Goal: Information Seeking & Learning: Check status

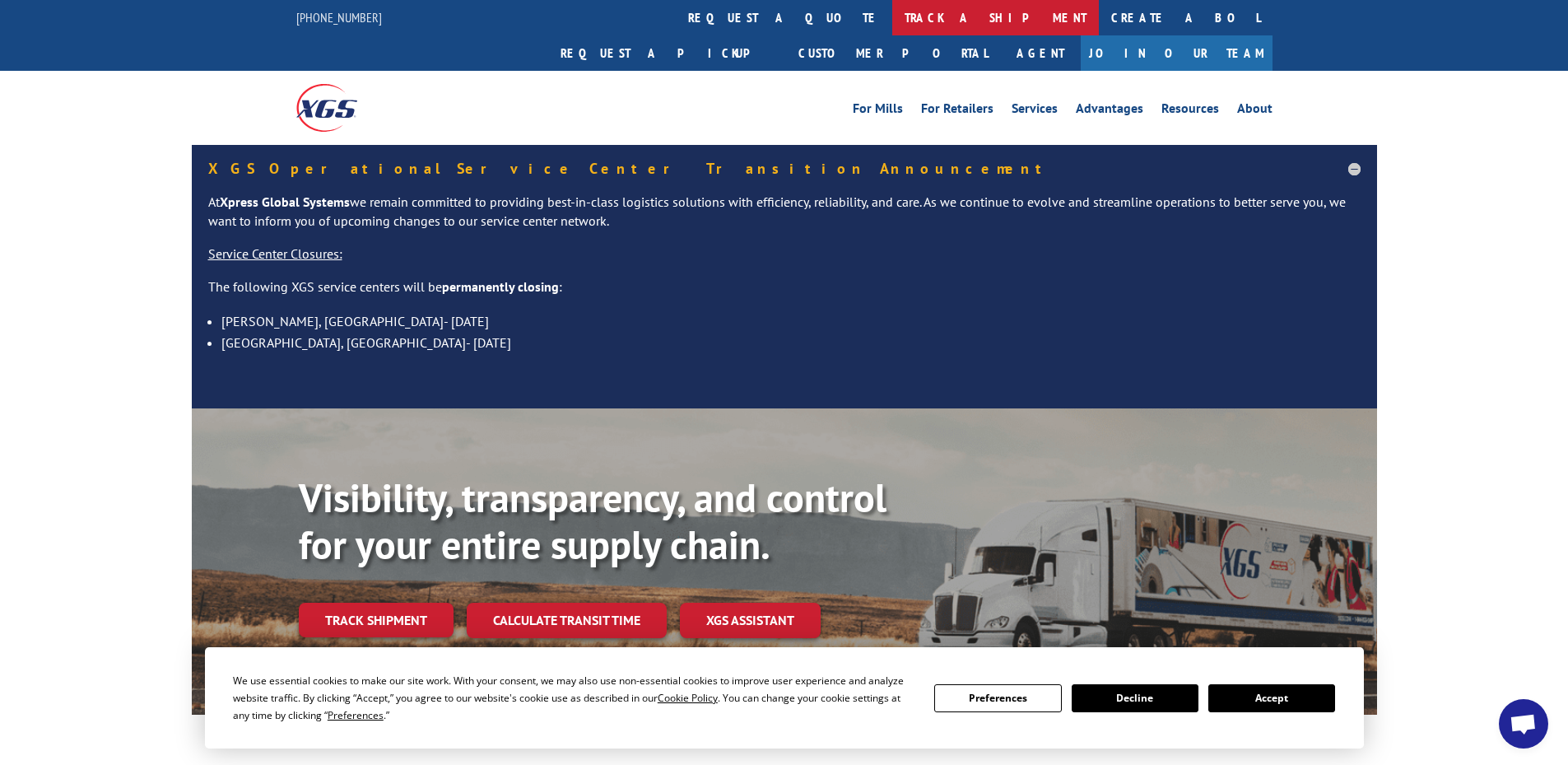
click at [893, 23] on link "track a shipment" at bounding box center [996, 17] width 207 height 35
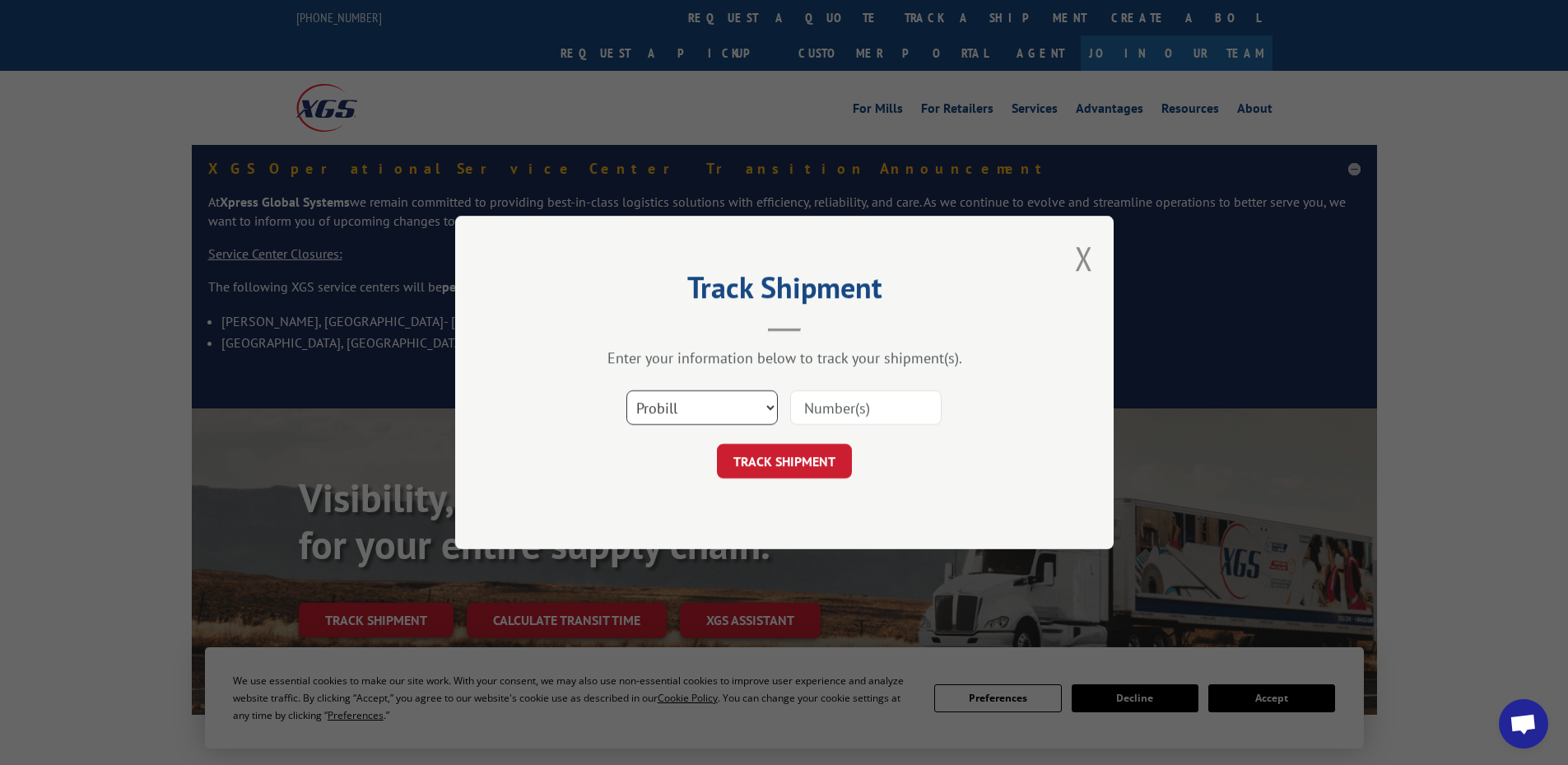
drag, startPoint x: 683, startPoint y: 409, endPoint x: 682, endPoint y: 424, distance: 15.0
click at [682, 412] on select "Select category... Probill BOL PO" at bounding box center [702, 408] width 151 height 34
select select "bol"
click at [626, 391] on select "Select category... Probill BOL PO" at bounding box center [702, 408] width 151 height 34
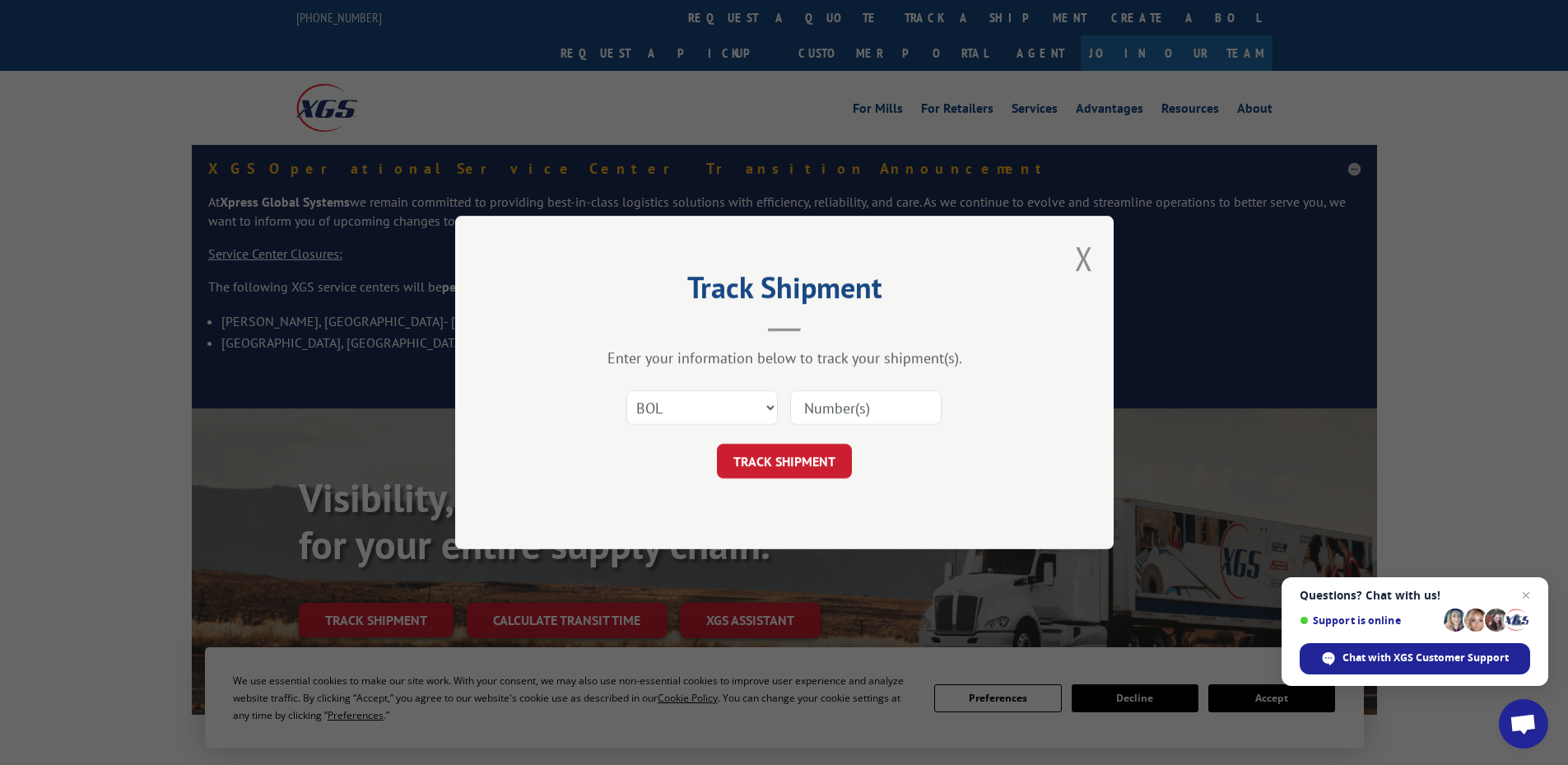
click at [802, 410] on input at bounding box center [866, 408] width 151 height 34
paste input "5999475"
type input "5999475"
click at [779, 458] on button "TRACK SHIPMENT" at bounding box center [785, 461] width 135 height 34
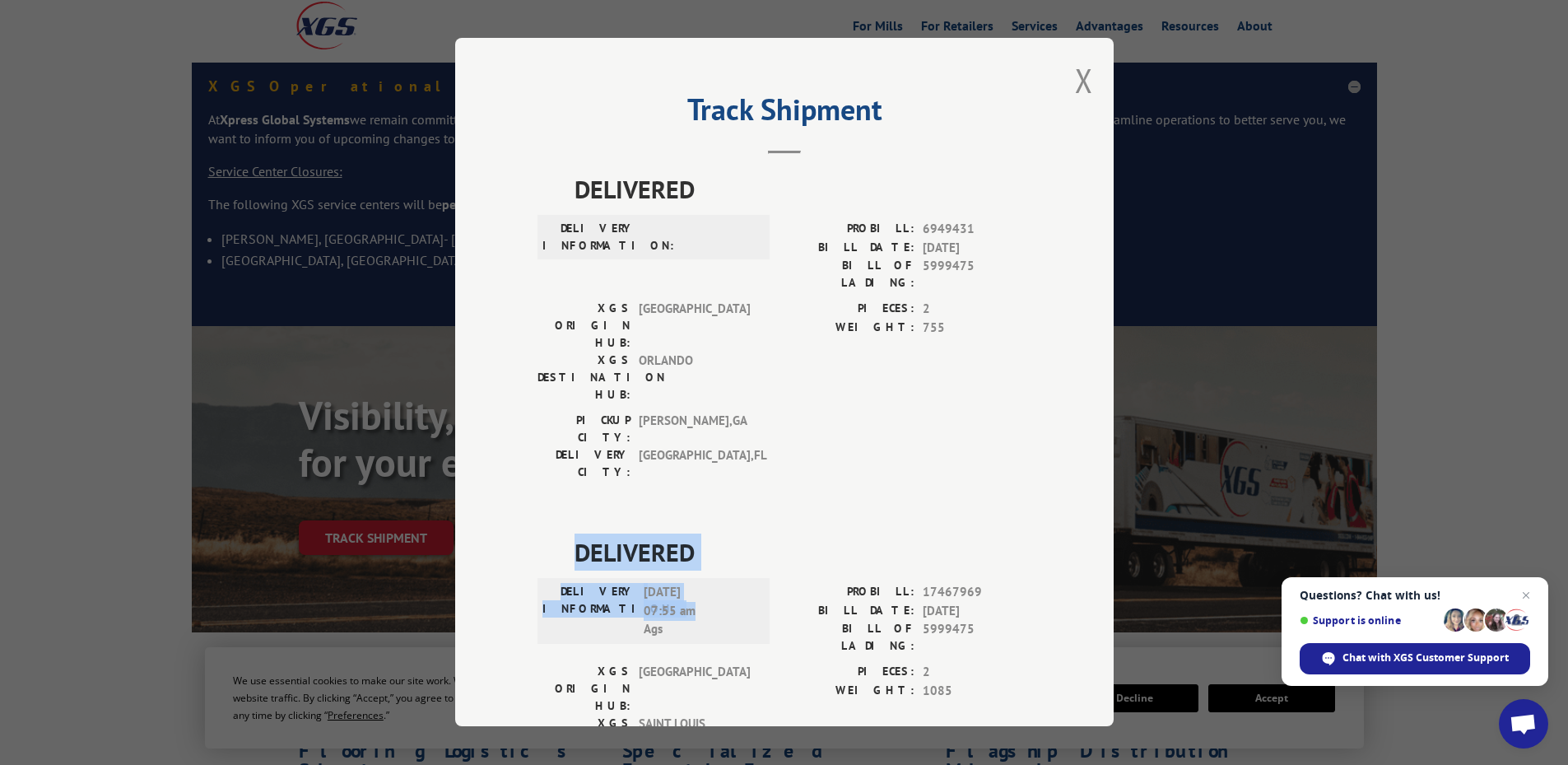
drag, startPoint x: 692, startPoint y: 515, endPoint x: 569, endPoint y: 454, distance: 137.3
click at [569, 535] on div "DELIVERED DELIVERY INFORMATION: [DATE] 07:55 am Ags PROBILL: 17467969 BILL DATE…" at bounding box center [784, 694] width 494 height 319
copy div "DELIVERED DELIVERY INFORMATION: [DATE] 07:55 am"
click at [1076, 83] on button "Close modal" at bounding box center [1085, 80] width 18 height 43
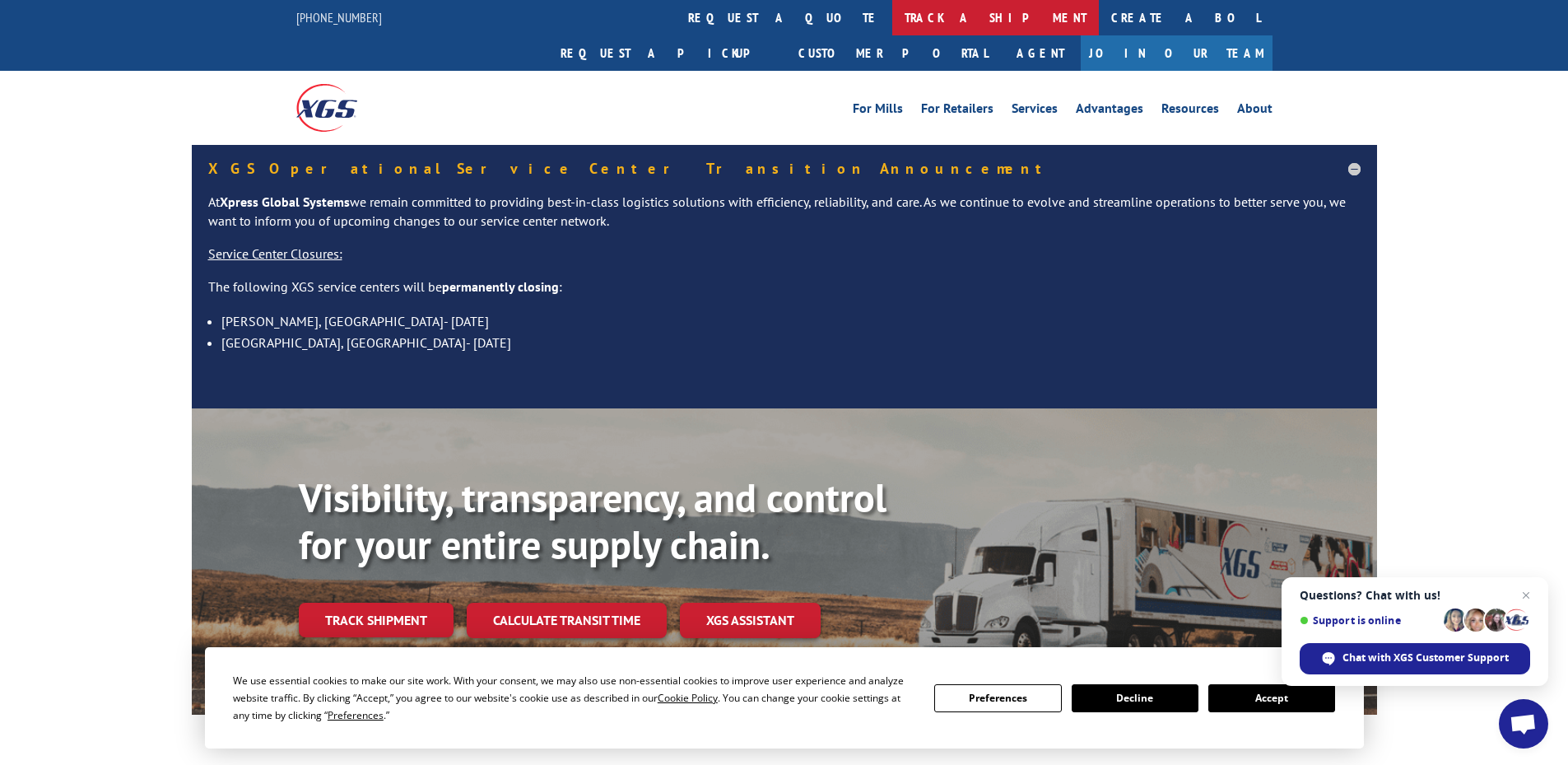
click at [893, 22] on link "track a shipment" at bounding box center [996, 17] width 207 height 35
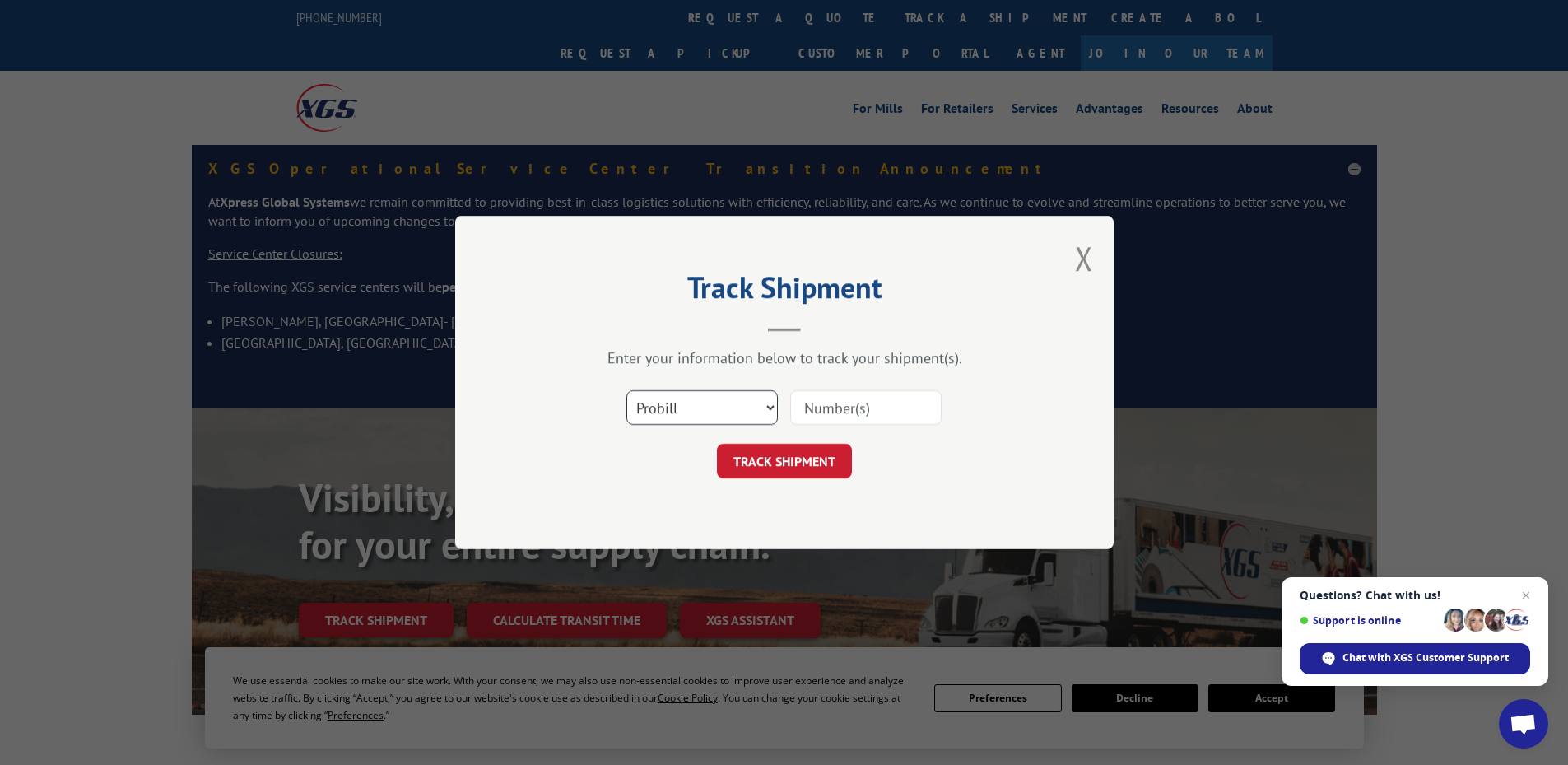
click at [704, 405] on select "Select category... Probill BOL PO" at bounding box center [702, 408] width 151 height 34
select select "bol"
click at [626, 391] on select "Select category... Probill BOL PO" at bounding box center [702, 408] width 151 height 34
click at [802, 400] on input at bounding box center [866, 408] width 151 height 34
paste input "440866"
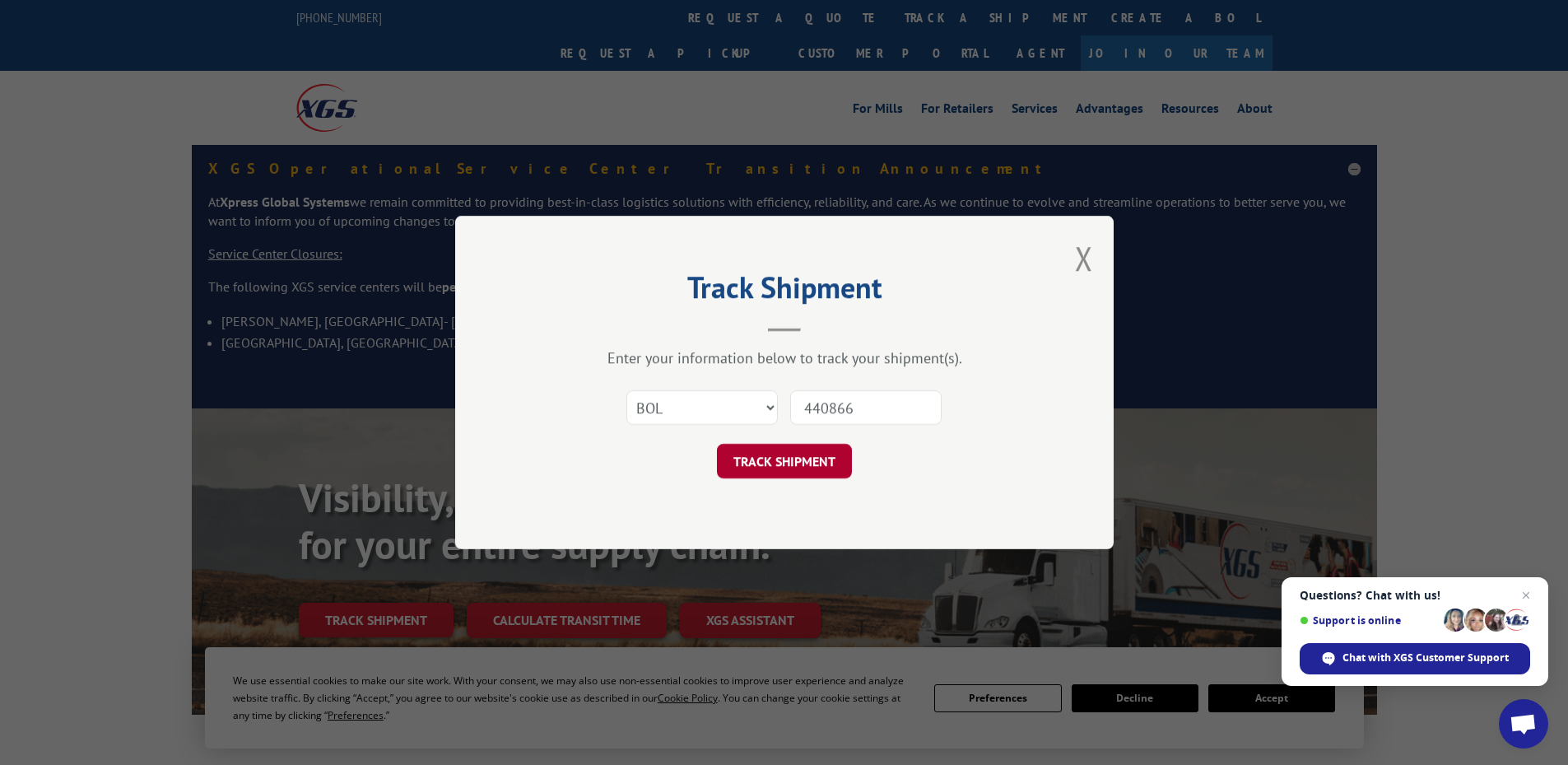
type input "440866"
click at [788, 463] on button "TRACK SHIPMENT" at bounding box center [785, 461] width 135 height 34
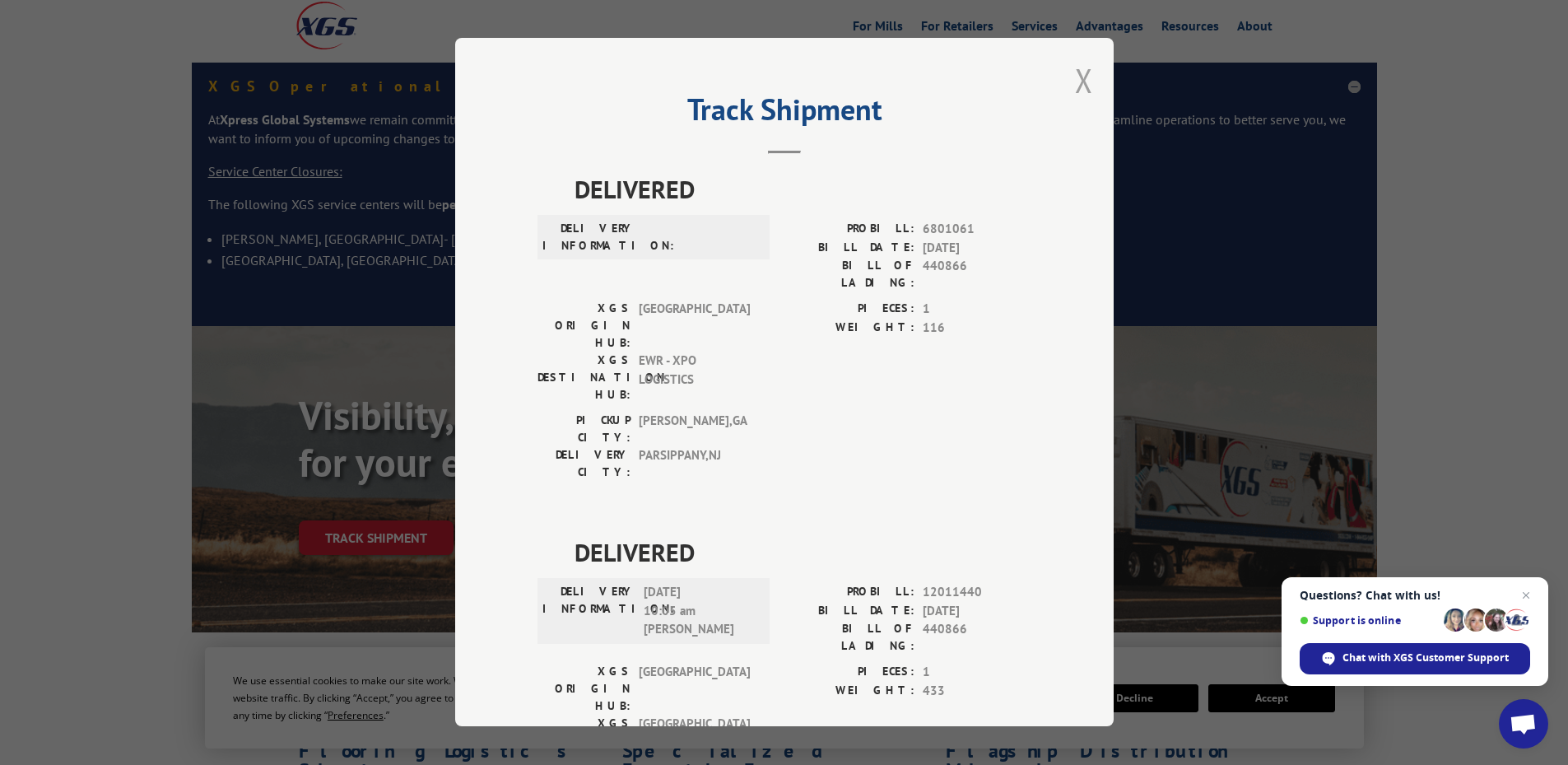
click at [1079, 76] on button "Close modal" at bounding box center [1085, 80] width 18 height 43
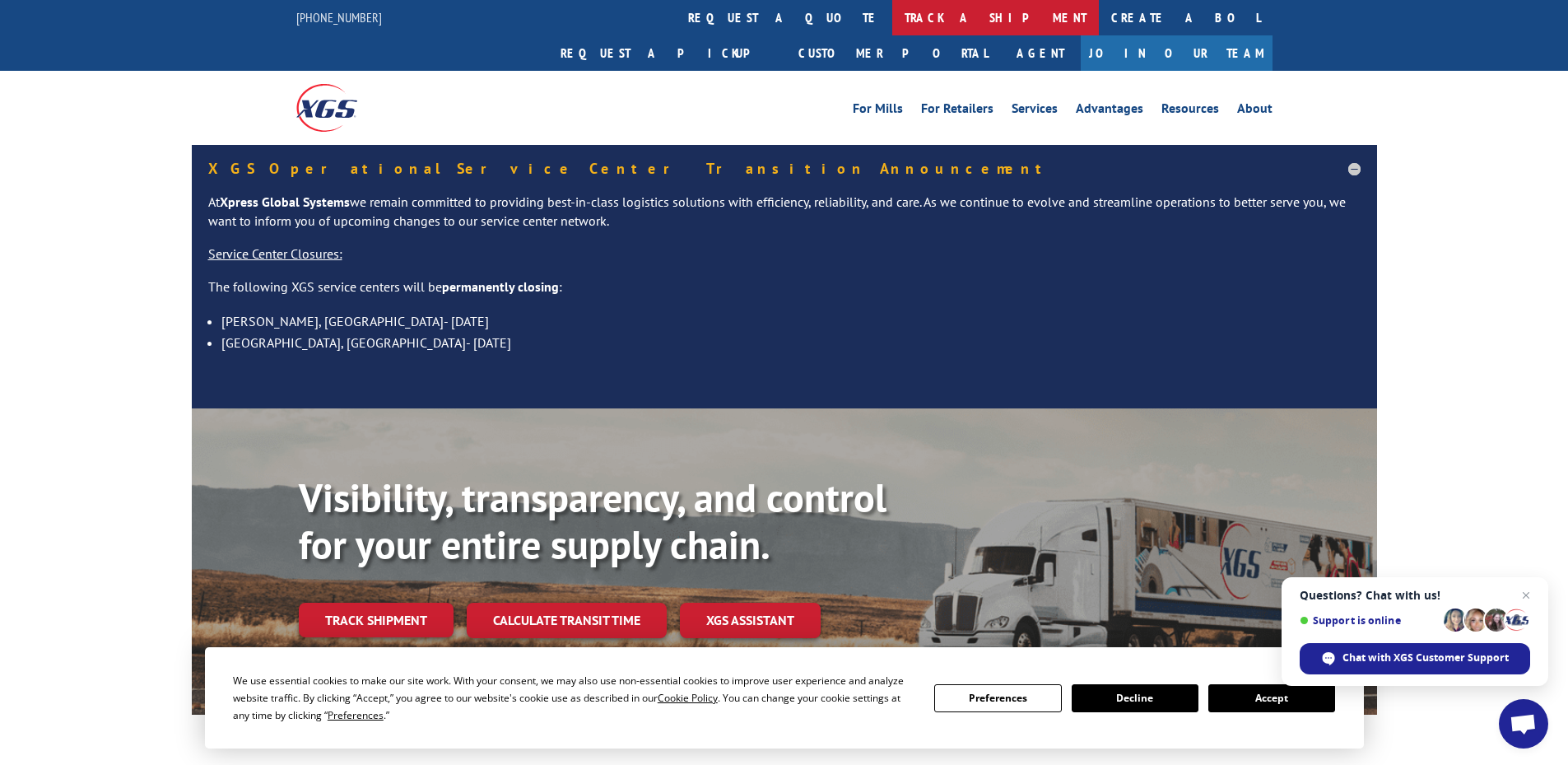
click at [893, 17] on link "track a shipment" at bounding box center [996, 17] width 207 height 35
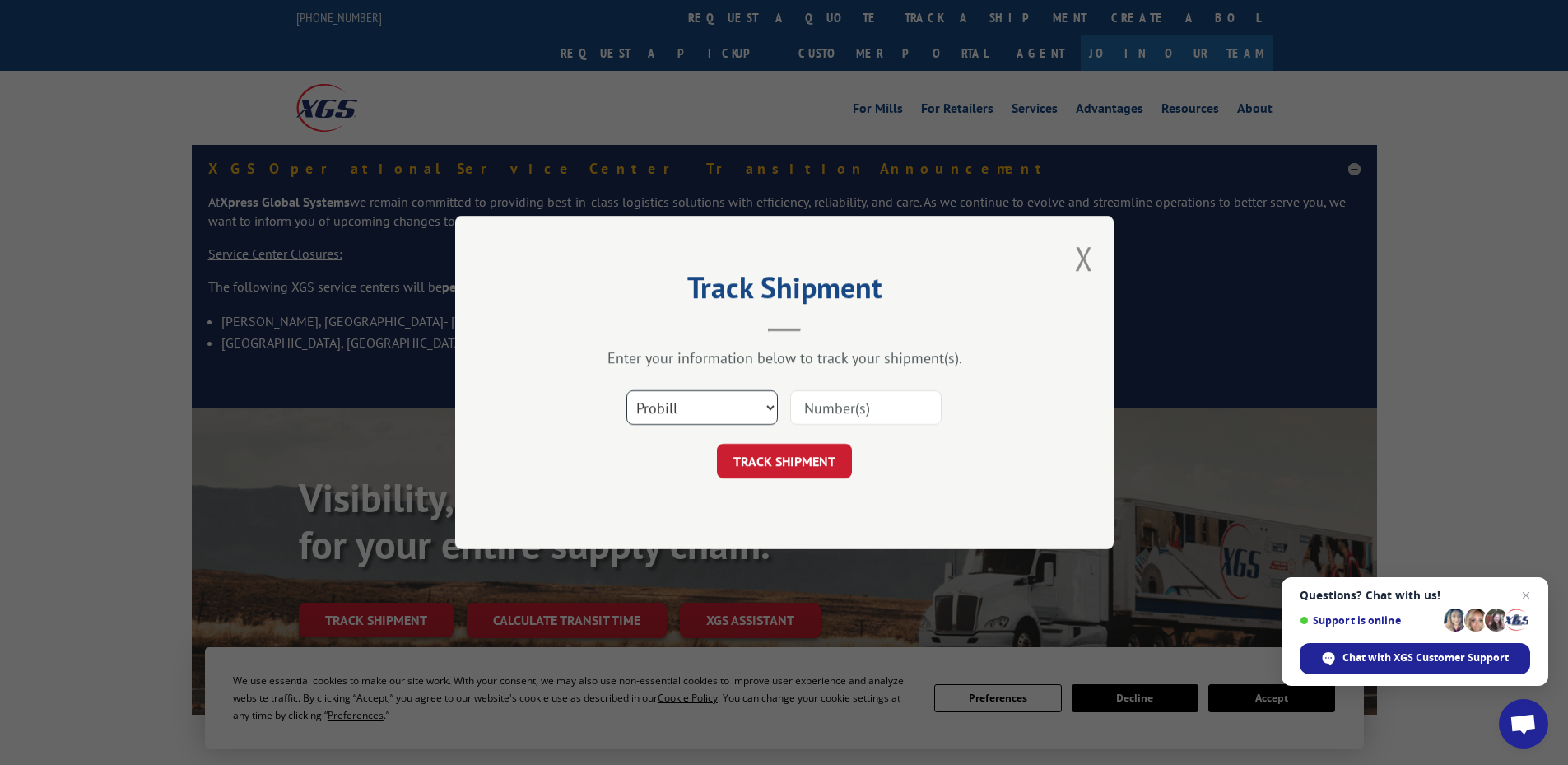
drag, startPoint x: 701, startPoint y: 417, endPoint x: 693, endPoint y: 420, distance: 8.5
click at [696, 419] on select "Select category... Probill BOL PO" at bounding box center [702, 408] width 151 height 34
select select "bol"
click at [626, 391] on select "Select category... Probill BOL PO" at bounding box center [702, 408] width 151 height 34
click at [814, 400] on input at bounding box center [866, 408] width 151 height 34
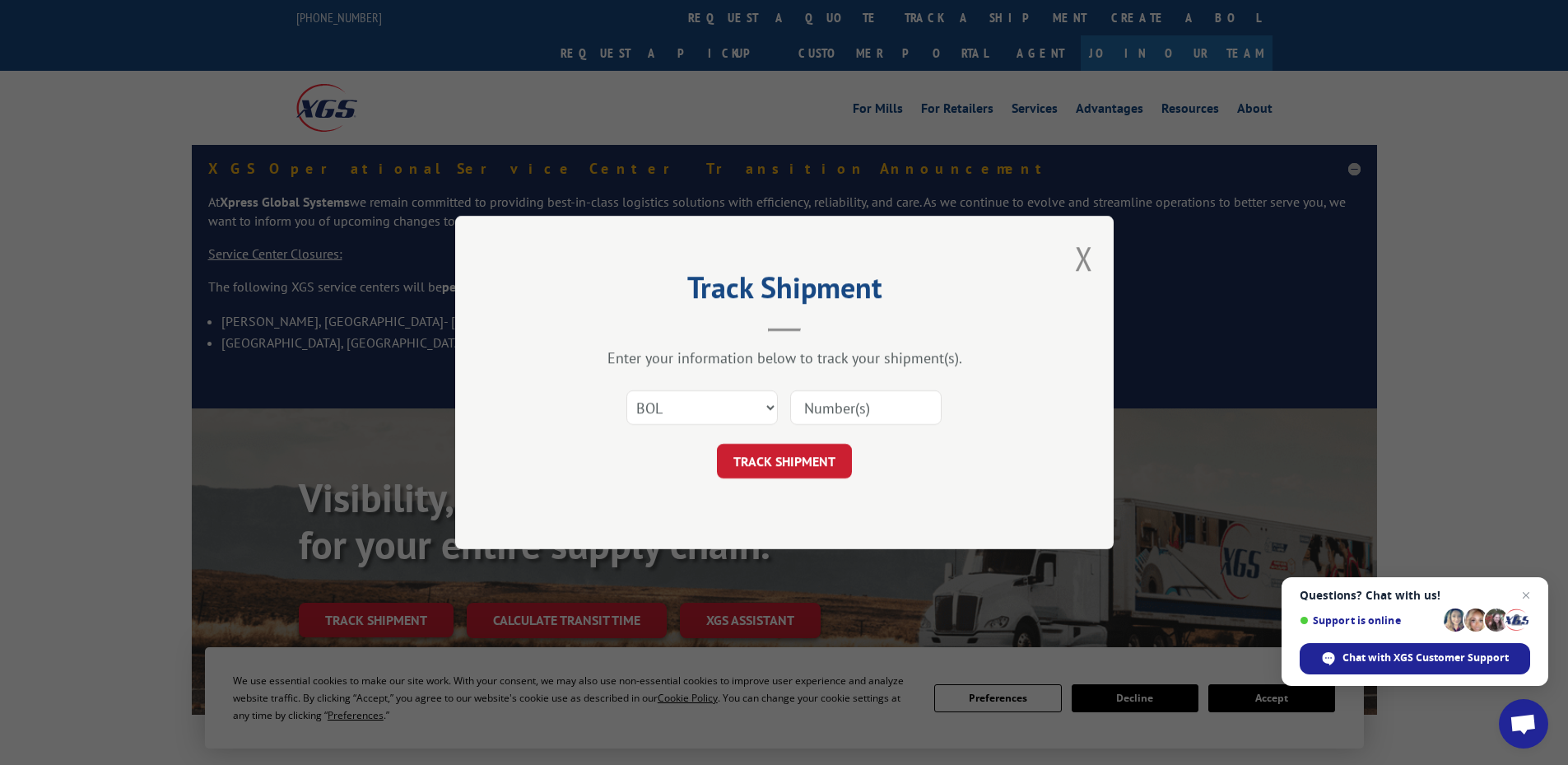
paste input "6005333"
type input "6005333"
click at [799, 458] on button "TRACK SHIPMENT" at bounding box center [785, 461] width 135 height 34
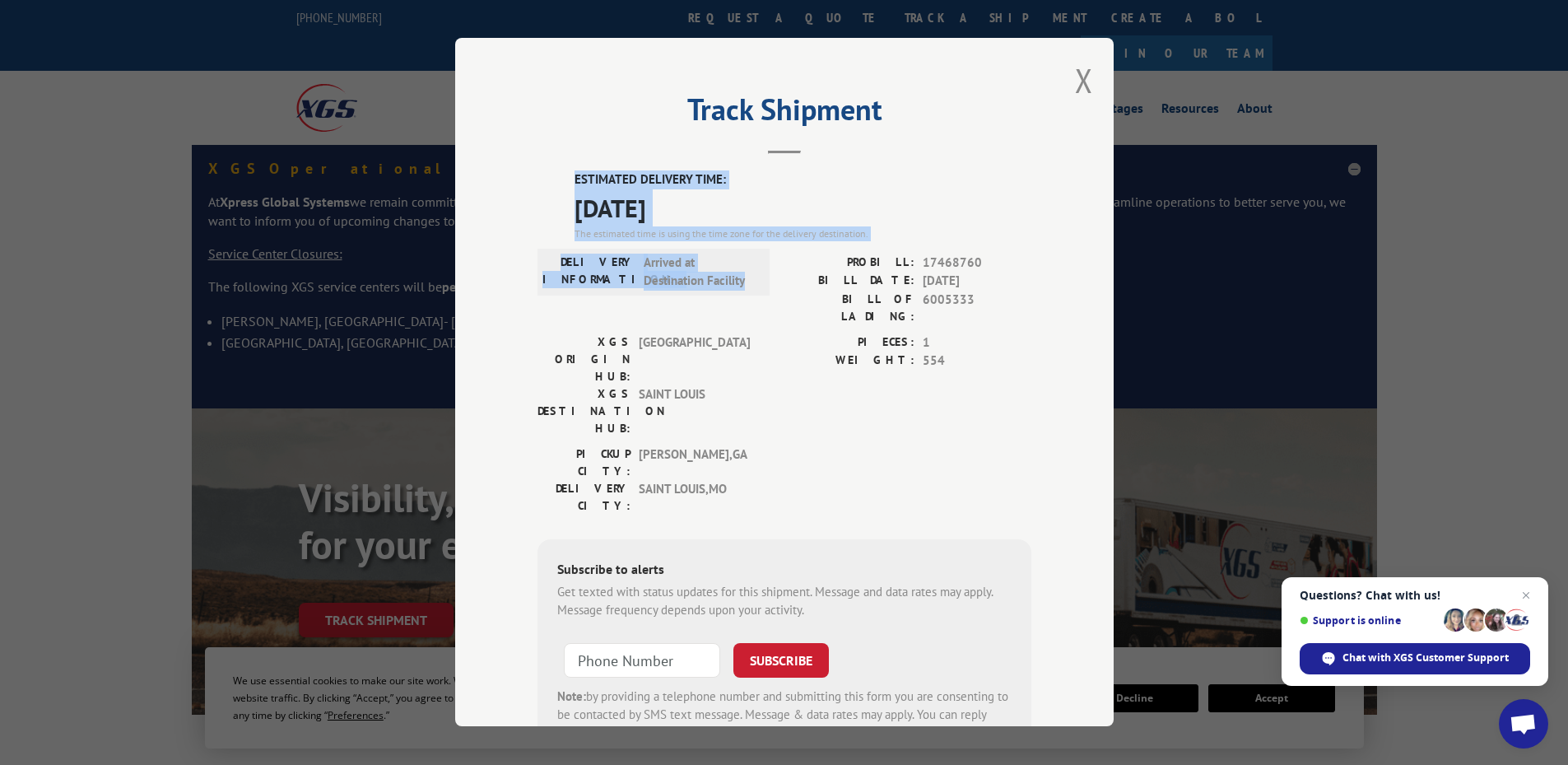
drag, startPoint x: 741, startPoint y: 281, endPoint x: 570, endPoint y: 183, distance: 197.1
click at [570, 183] on div "ESTIMATED DELIVERY TIME: [DATE] The estimated time is using the time zone for t…" at bounding box center [784, 467] width 494 height 592
copy div "ESTIMATED DELIVERY TIME: [DATE] The estimated time is using the time zone for t…"
